Goal: Transaction & Acquisition: Download file/media

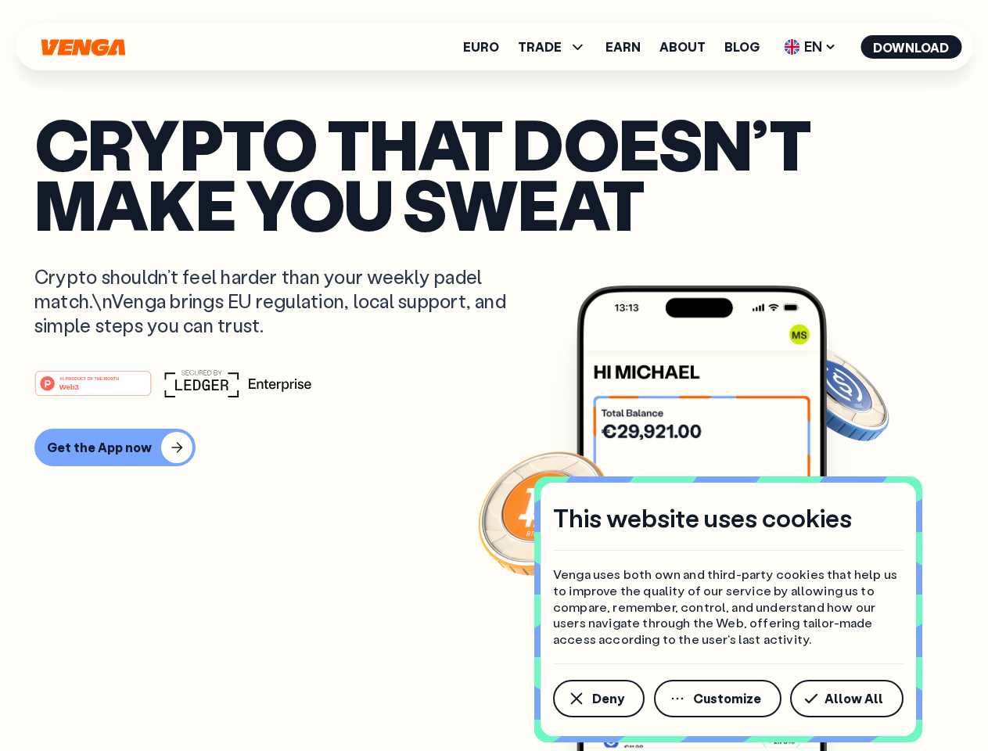
click at [493, 375] on div "#1 PRODUCT OF THE MONTH Web3" at bounding box center [493, 383] width 919 height 28
click at [597, 698] on span "Deny" at bounding box center [608, 698] width 32 height 13
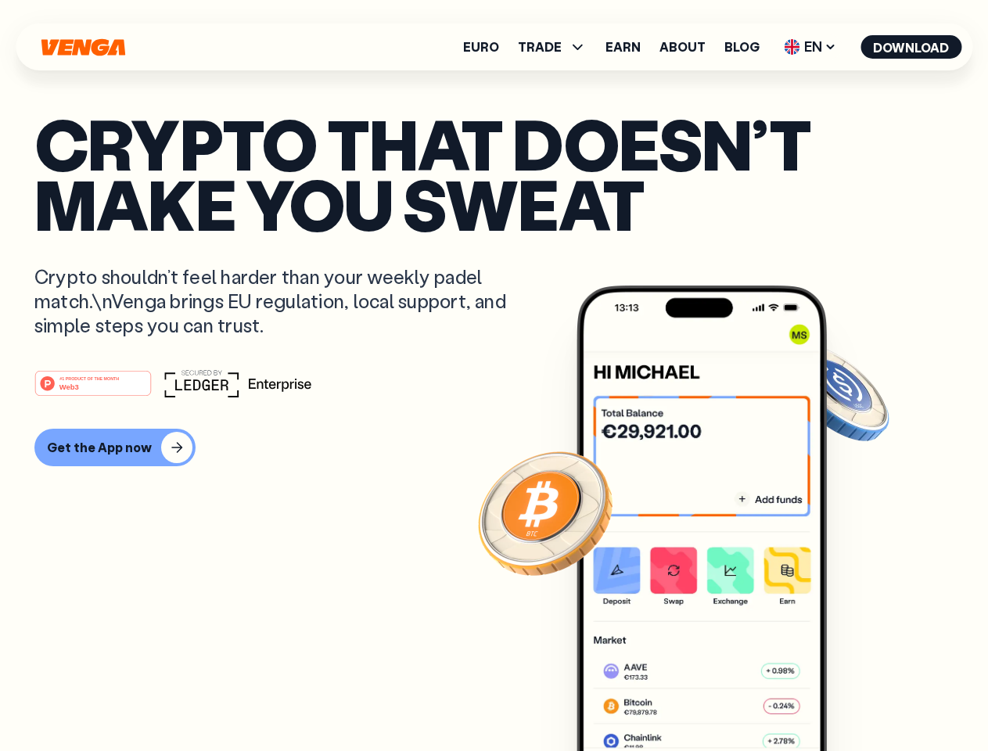
click at [719, 698] on img at bounding box center [701, 547] width 250 height 524
click at [849, 698] on article "Crypto that doesn’t make you sweat Crypto shouldn’t feel harder than your weekl…" at bounding box center [493, 406] width 919 height 586
click at [557, 47] on span "TRADE" at bounding box center [540, 47] width 44 height 13
click at [810, 47] on span "EN" at bounding box center [809, 46] width 63 height 25
click at [911, 47] on button "Download" at bounding box center [910, 46] width 101 height 23
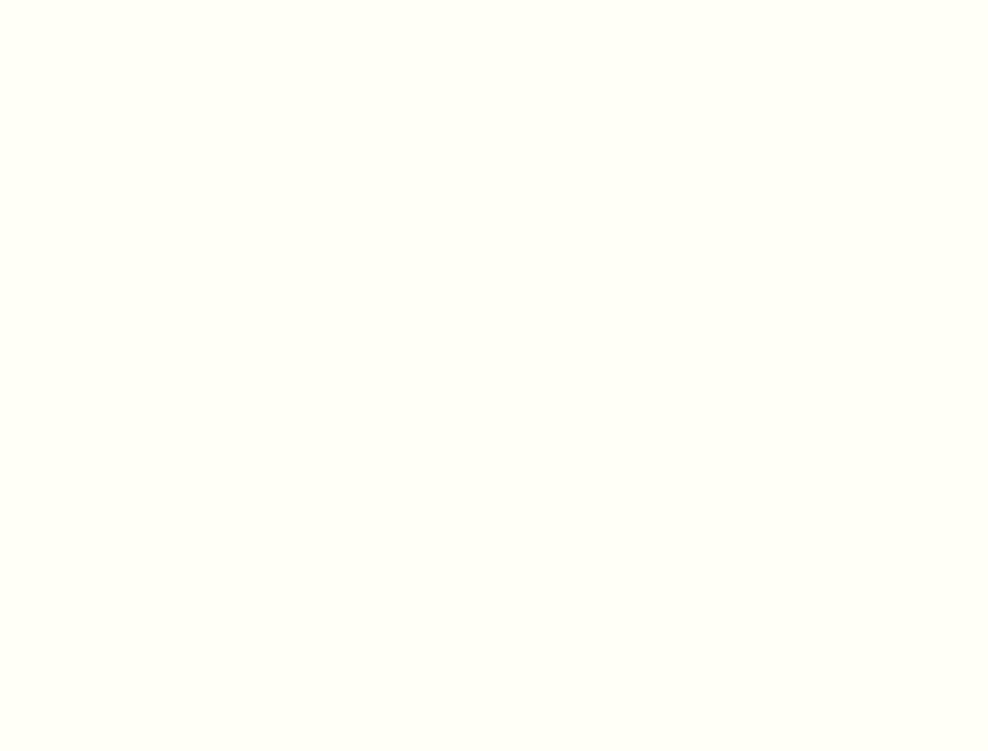
click at [493, 0] on html "This website uses cookies Venga uses both own and third-party cookies that help…" at bounding box center [494, 0] width 988 height 0
click at [113, 0] on html "This website uses cookies Venga uses both own and third-party cookies that help…" at bounding box center [494, 0] width 988 height 0
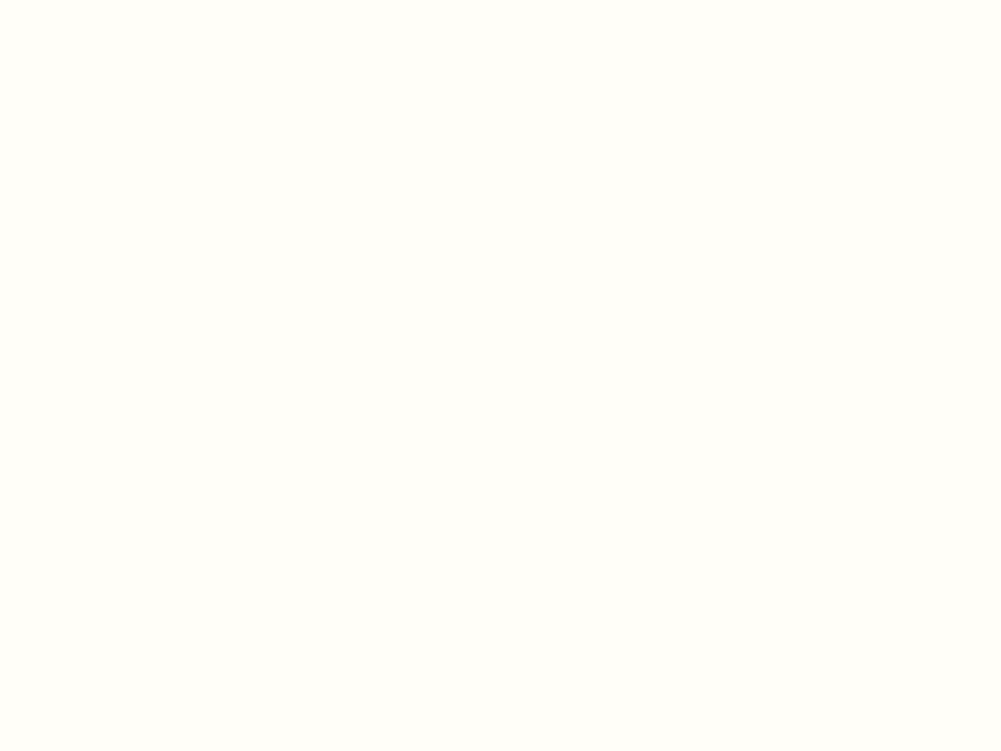
click at [95, 0] on html "This website uses cookies Venga uses both own and third-party cookies that help…" at bounding box center [500, 0] width 1001 height 0
